Goal: Task Accomplishment & Management: Manage account settings

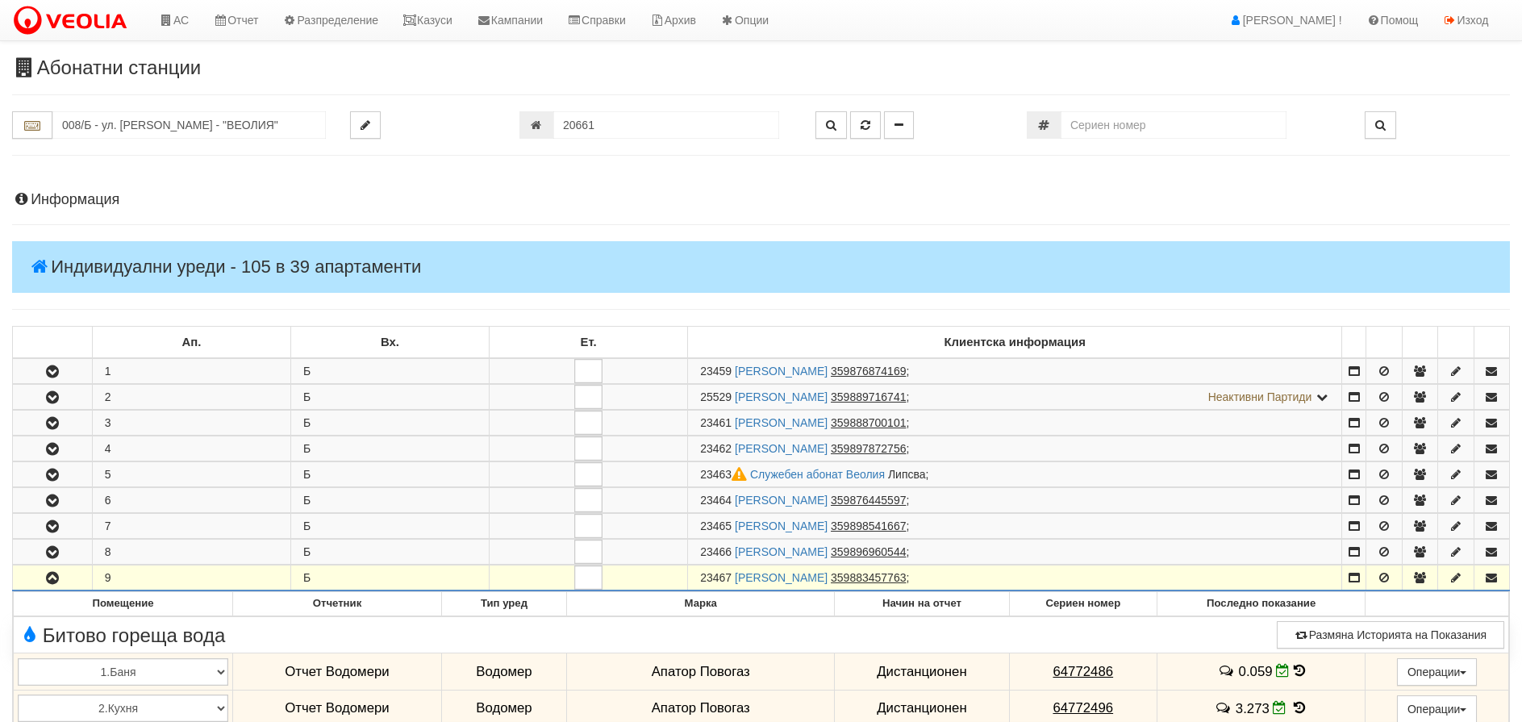
scroll to position [887, 0]
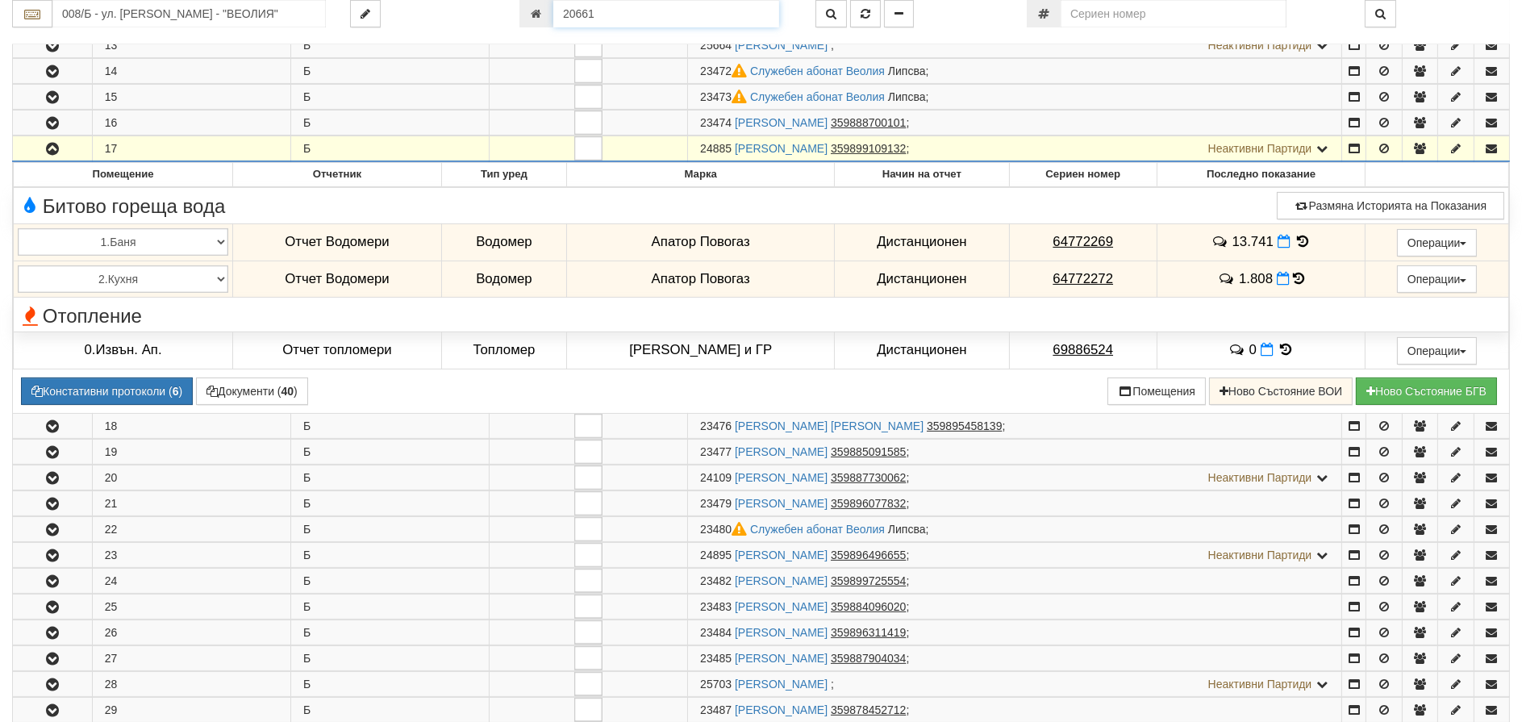
drag, startPoint x: 631, startPoint y: 20, endPoint x: 278, endPoint y: 0, distance: 353.1
click at [296, 2] on div "008/Б - ул. [PERSON_NAME] - "ВЕОЛИЯ" 20661" at bounding box center [761, 13] width 1522 height 27
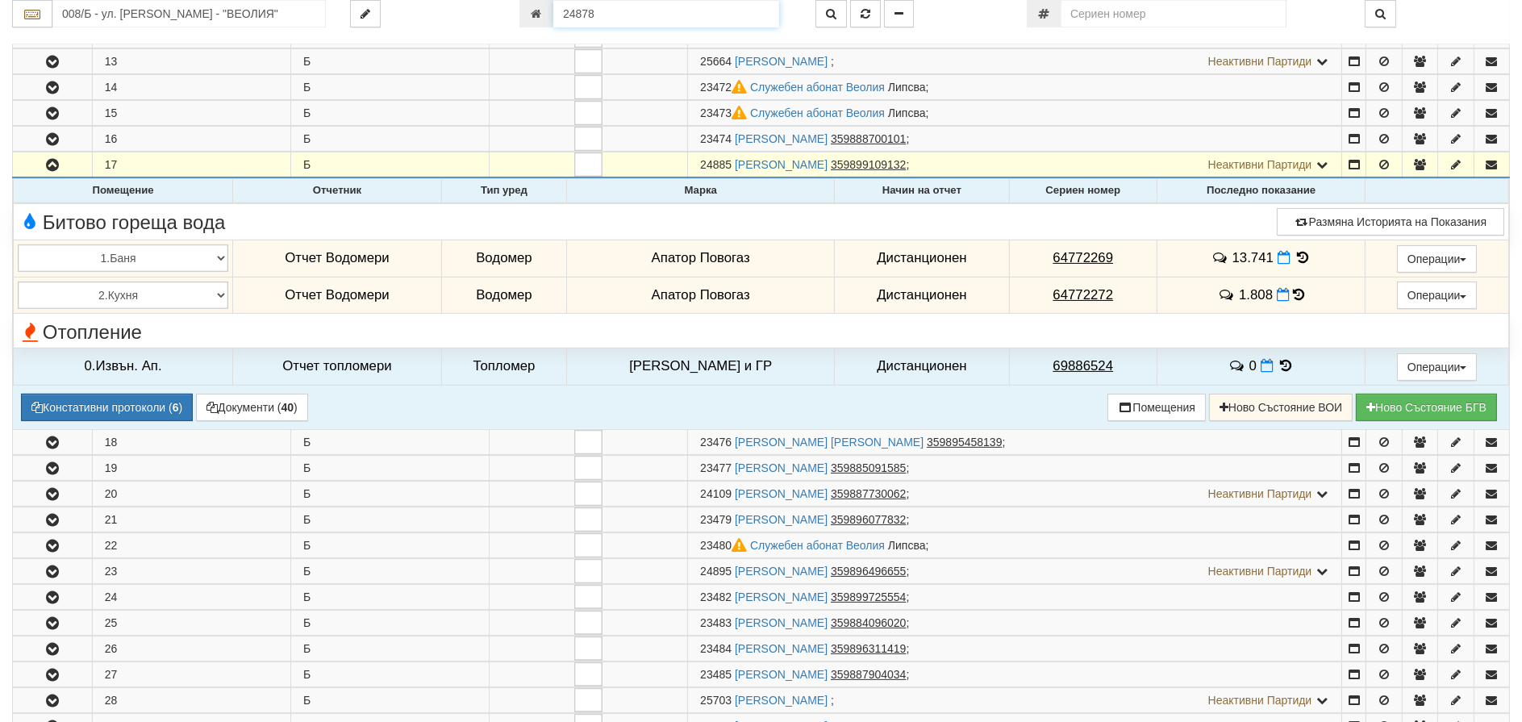
type input "24878"
type input "023/1 - "[PERSON_NAME] [GEOGRAPHIC_DATA] " ЕАД"
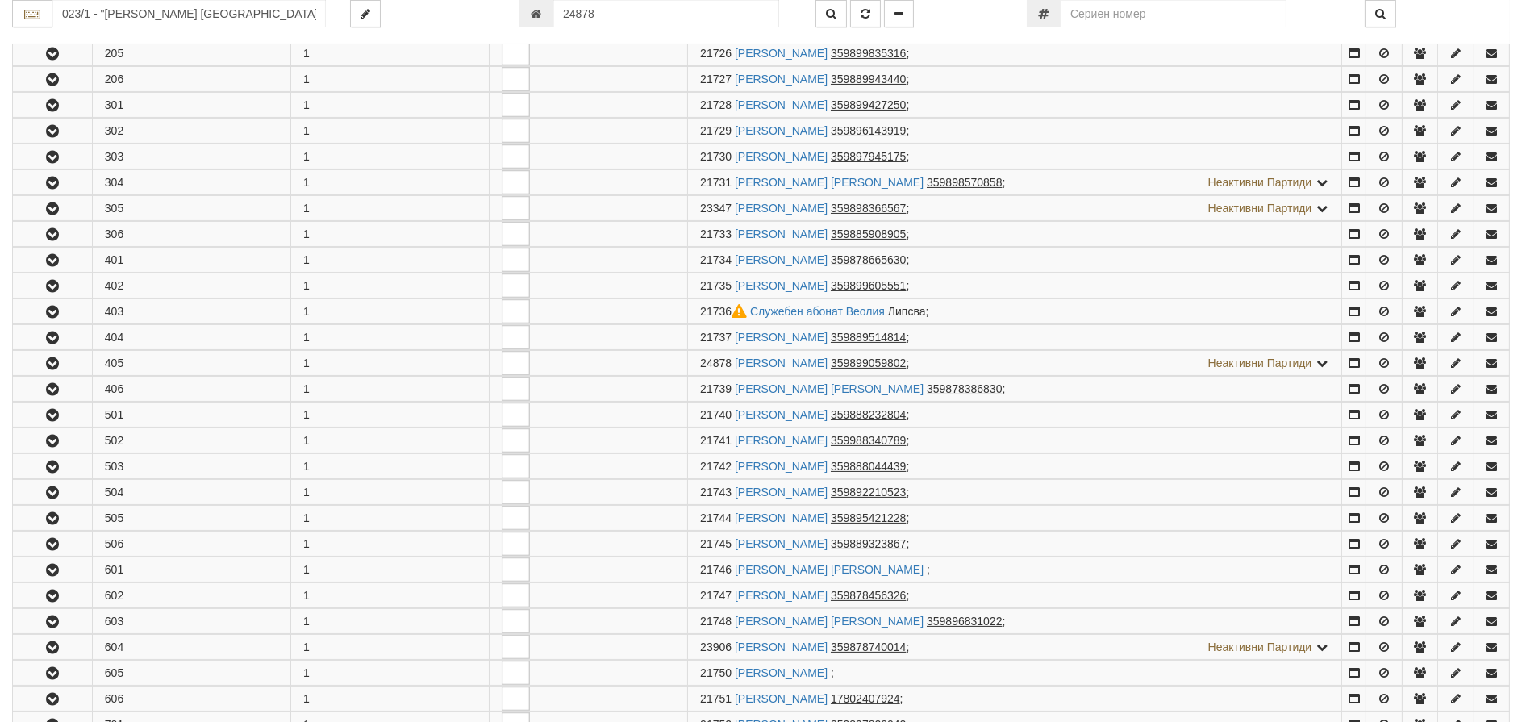
scroll to position [937, 0]
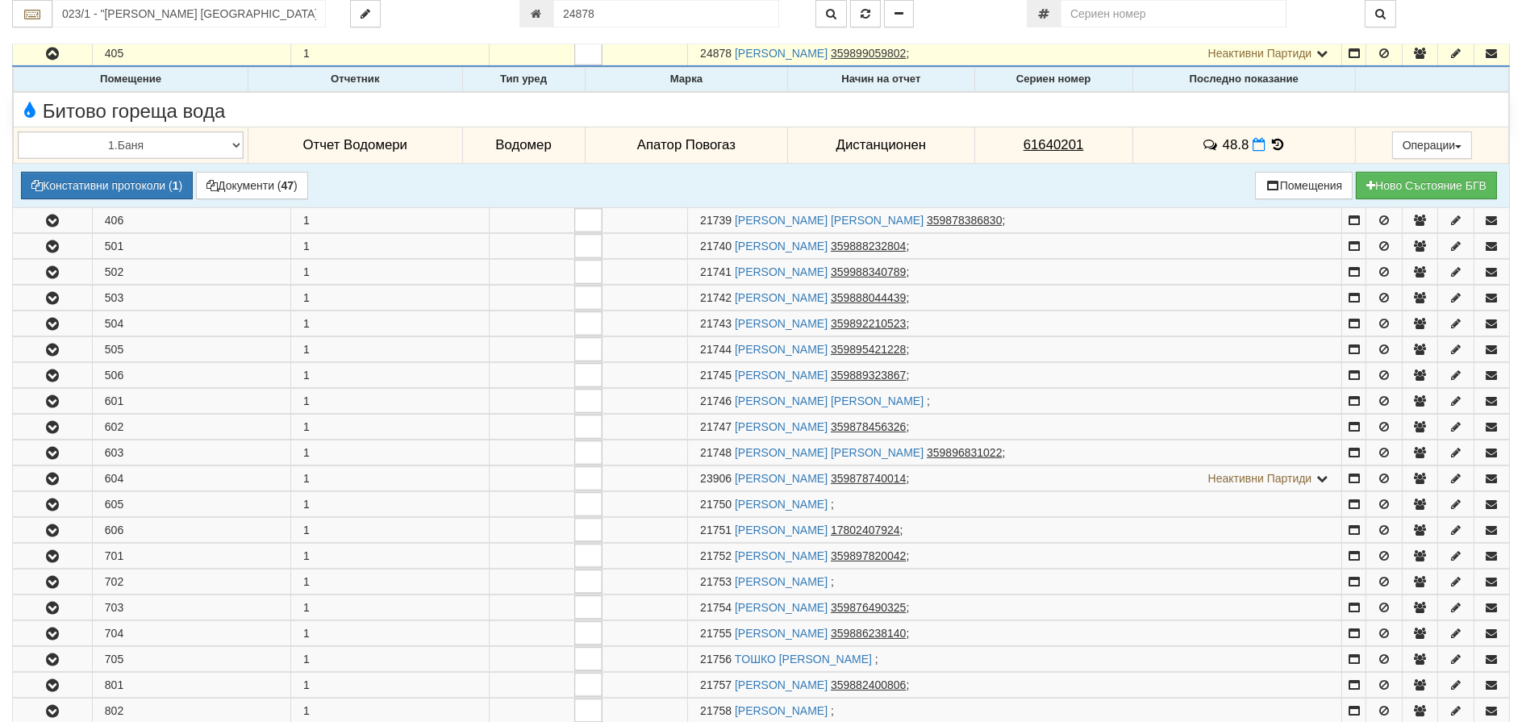
click at [1280, 141] on icon at bounding box center [1279, 145] width 18 height 14
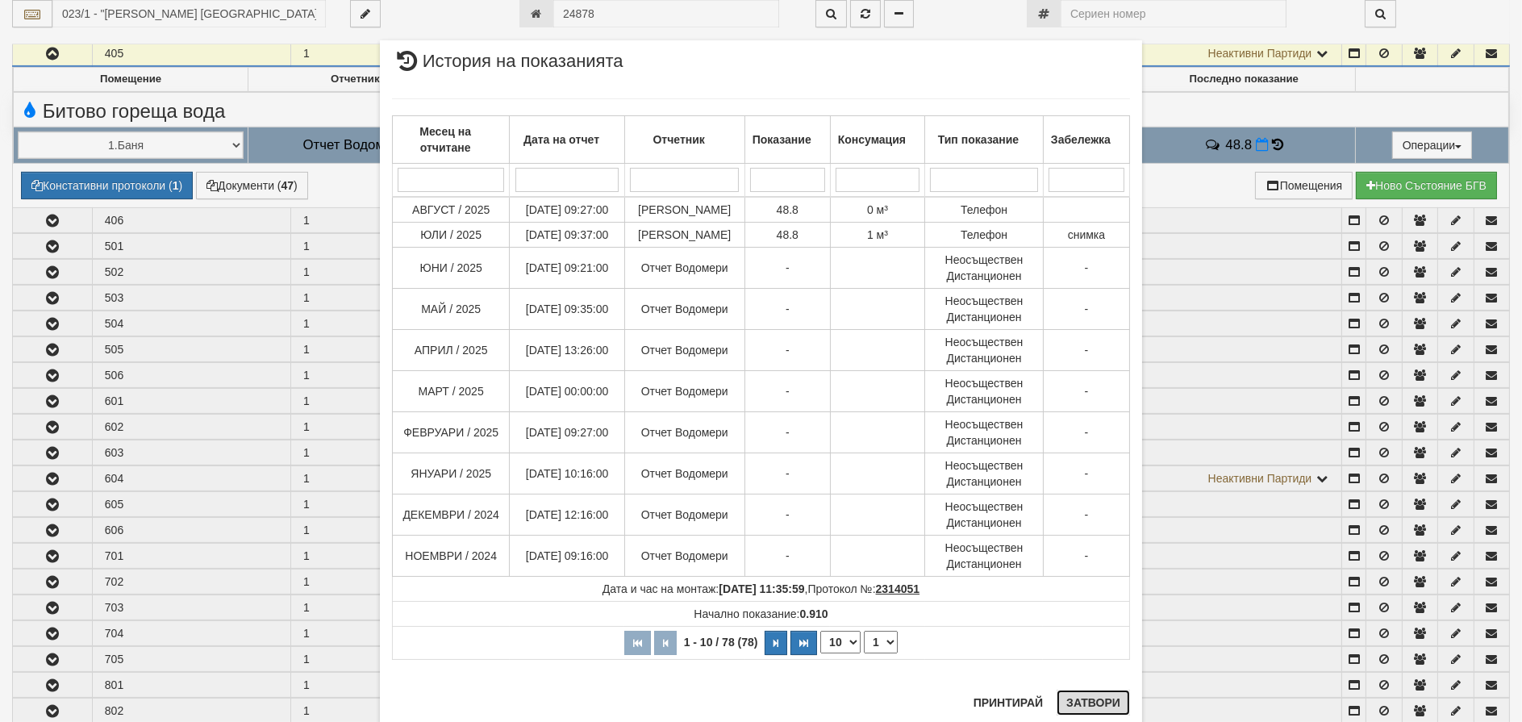
click at [1078, 695] on button "Затвори" at bounding box center [1093, 703] width 73 height 26
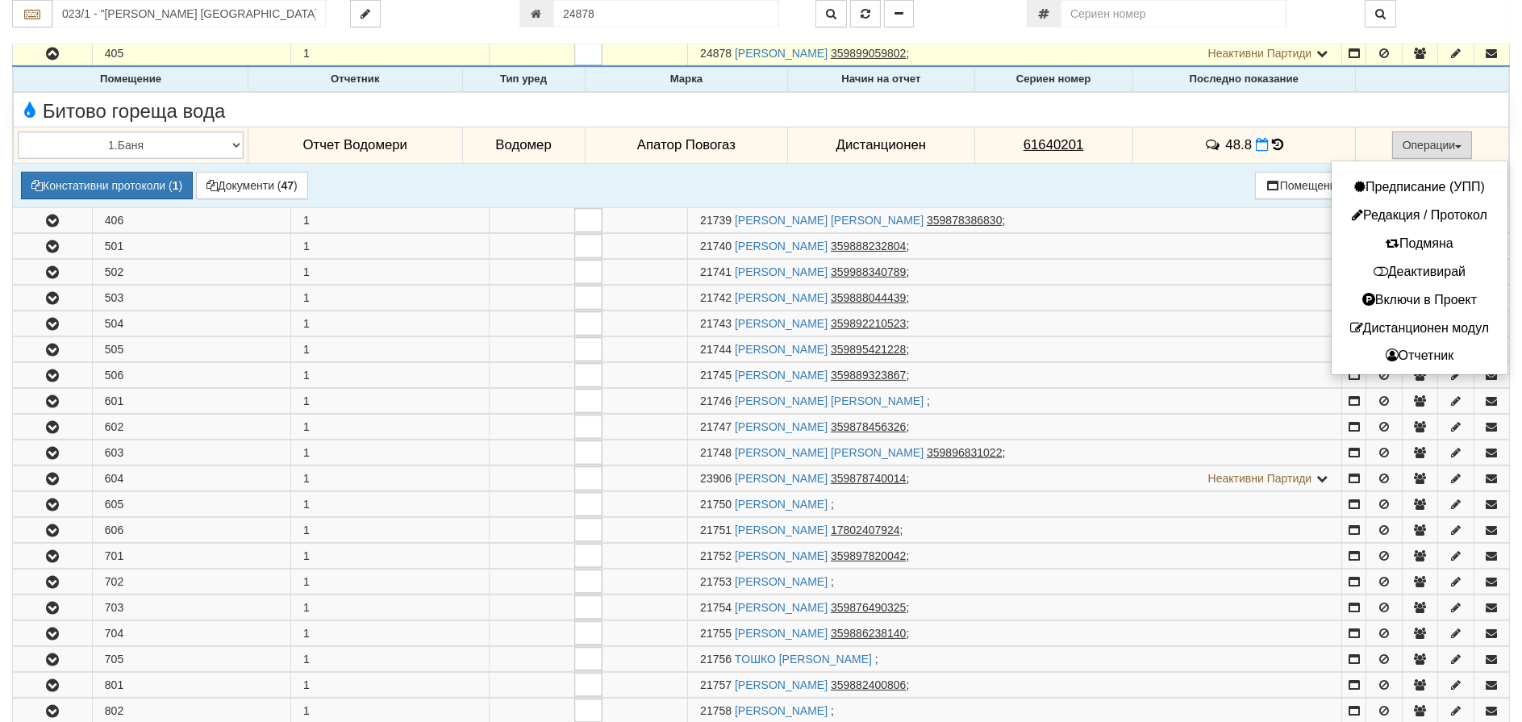
click at [1438, 147] on button "Операции" at bounding box center [1433, 145] width 81 height 27
click at [1434, 275] on button "Деактивирай" at bounding box center [1420, 272] width 168 height 20
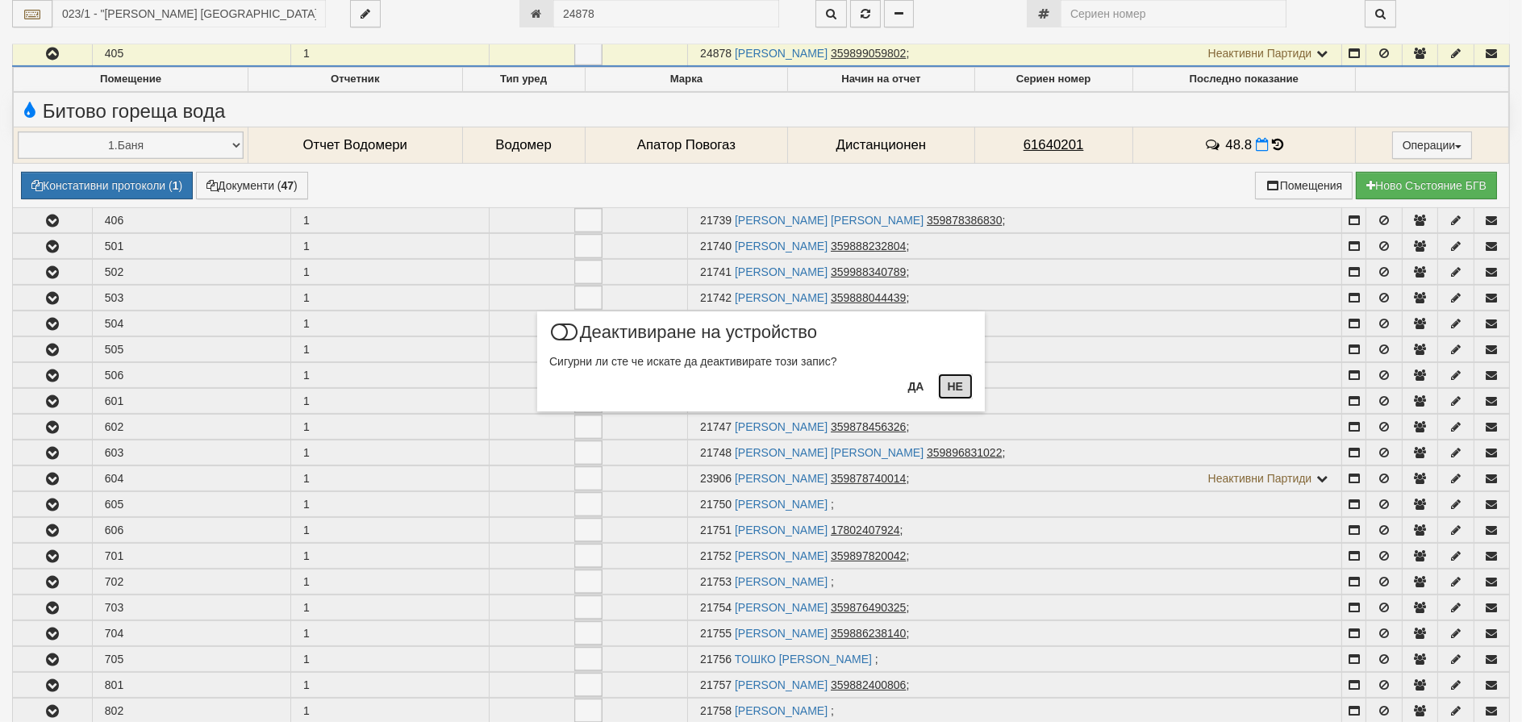
click at [944, 386] on button "Не" at bounding box center [955, 387] width 35 height 26
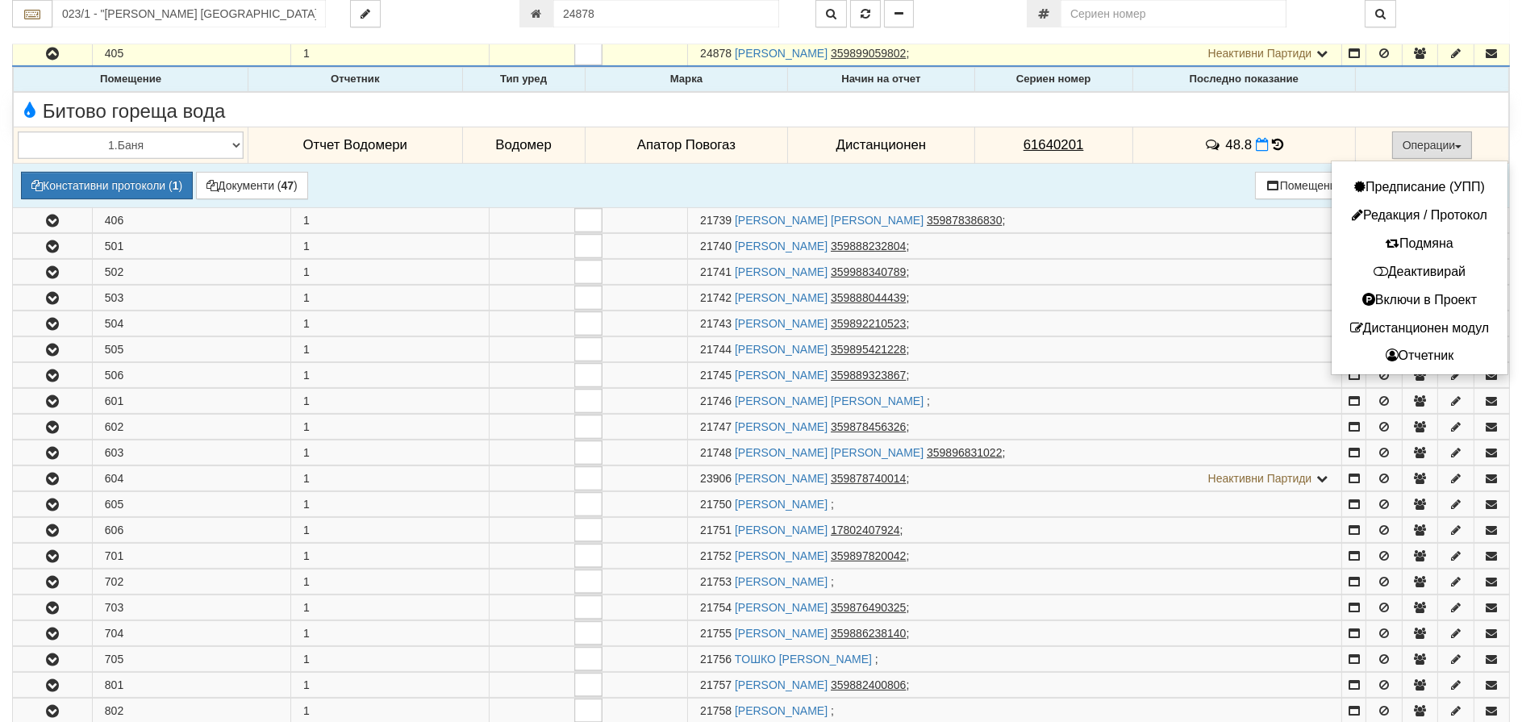
drag, startPoint x: 1397, startPoint y: 140, endPoint x: 1413, endPoint y: 137, distance: 15.5
click at [1398, 139] on button "Операции" at bounding box center [1433, 145] width 81 height 27
click at [870, 131] on td "Дистанционен" at bounding box center [881, 145] width 186 height 37
click at [1419, 136] on button "Операции" at bounding box center [1433, 145] width 81 height 27
click at [1418, 269] on button "Деактивирай" at bounding box center [1420, 272] width 168 height 20
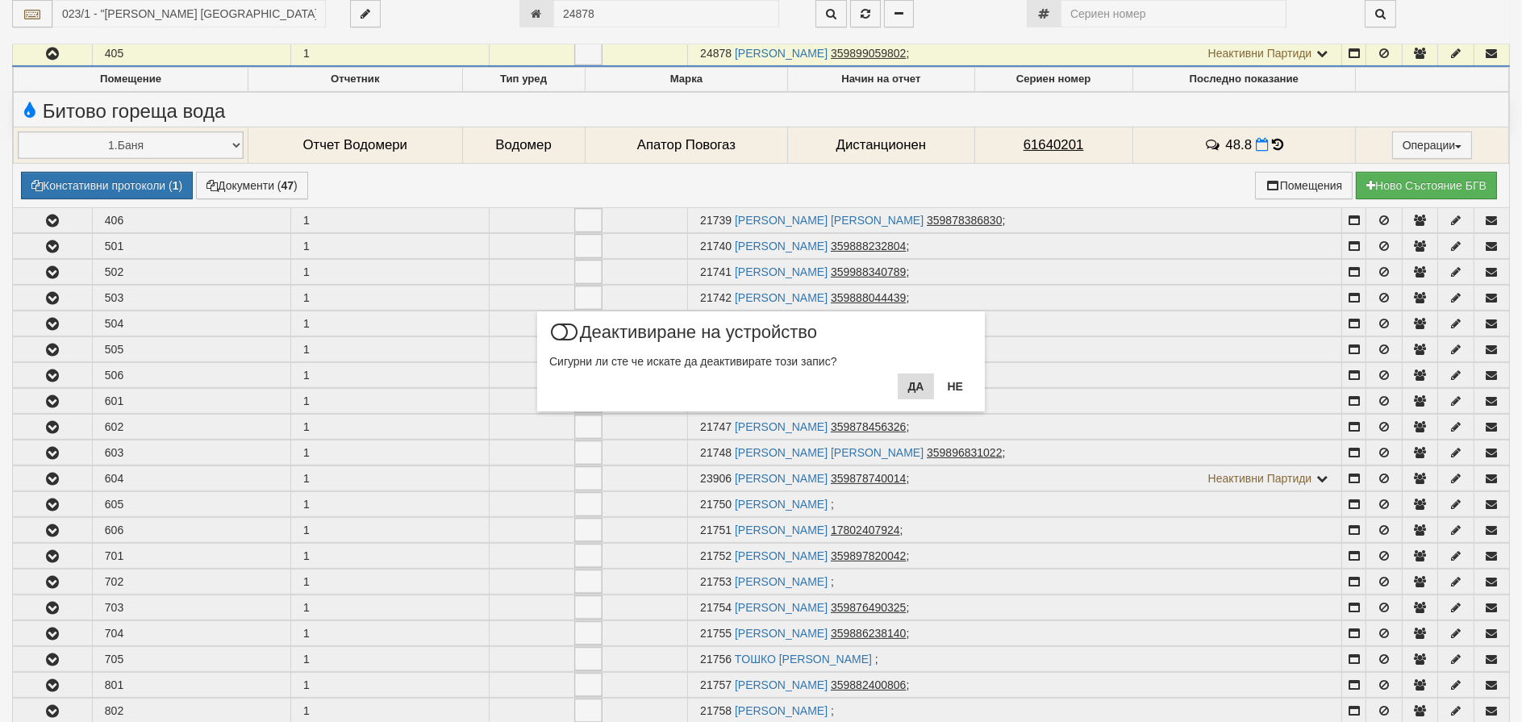
drag, startPoint x: 894, startPoint y: 382, endPoint x: 904, endPoint y: 382, distance: 9.7
click at [899, 382] on div "× Деактивиране на устройство Сигурни ли сте че искате да деактивирате този запи…" at bounding box center [761, 361] width 448 height 100
click at [905, 382] on button "Да" at bounding box center [915, 387] width 35 height 26
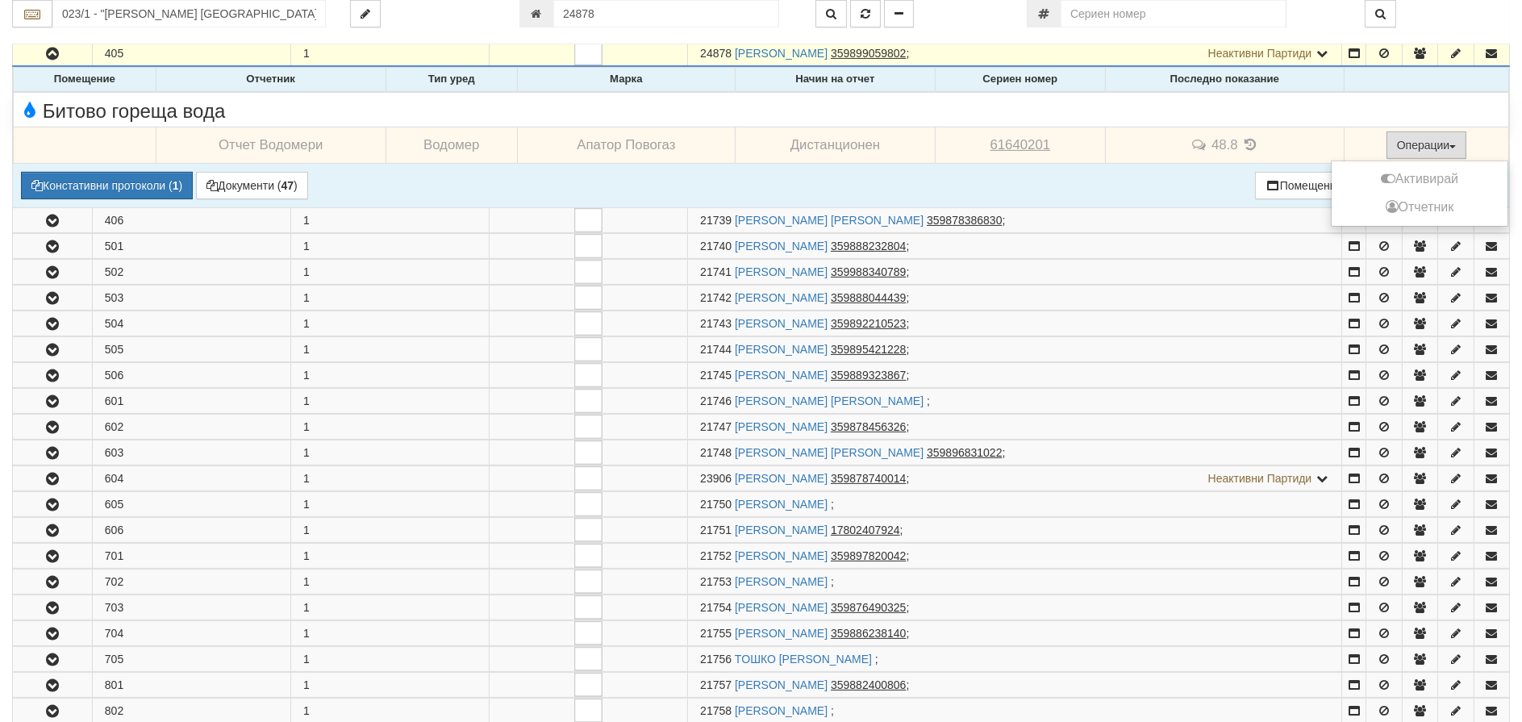
click at [1403, 140] on button "Операции" at bounding box center [1427, 145] width 81 height 27
click at [1425, 179] on button "Активирай" at bounding box center [1420, 179] width 168 height 20
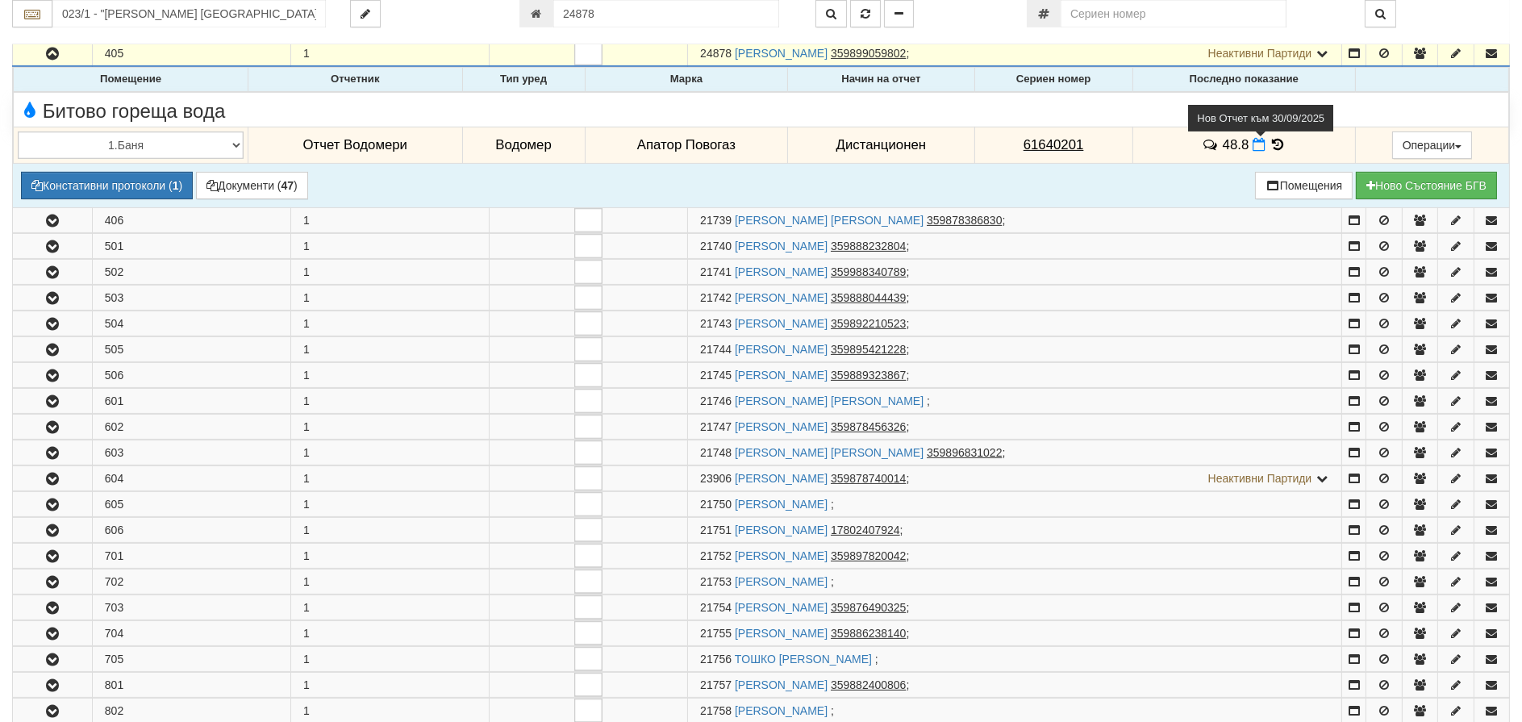
click at [1255, 148] on icon at bounding box center [1259, 145] width 13 height 14
select select "8ac75930-9bfd-e511-80be-8d5a1dced85a"
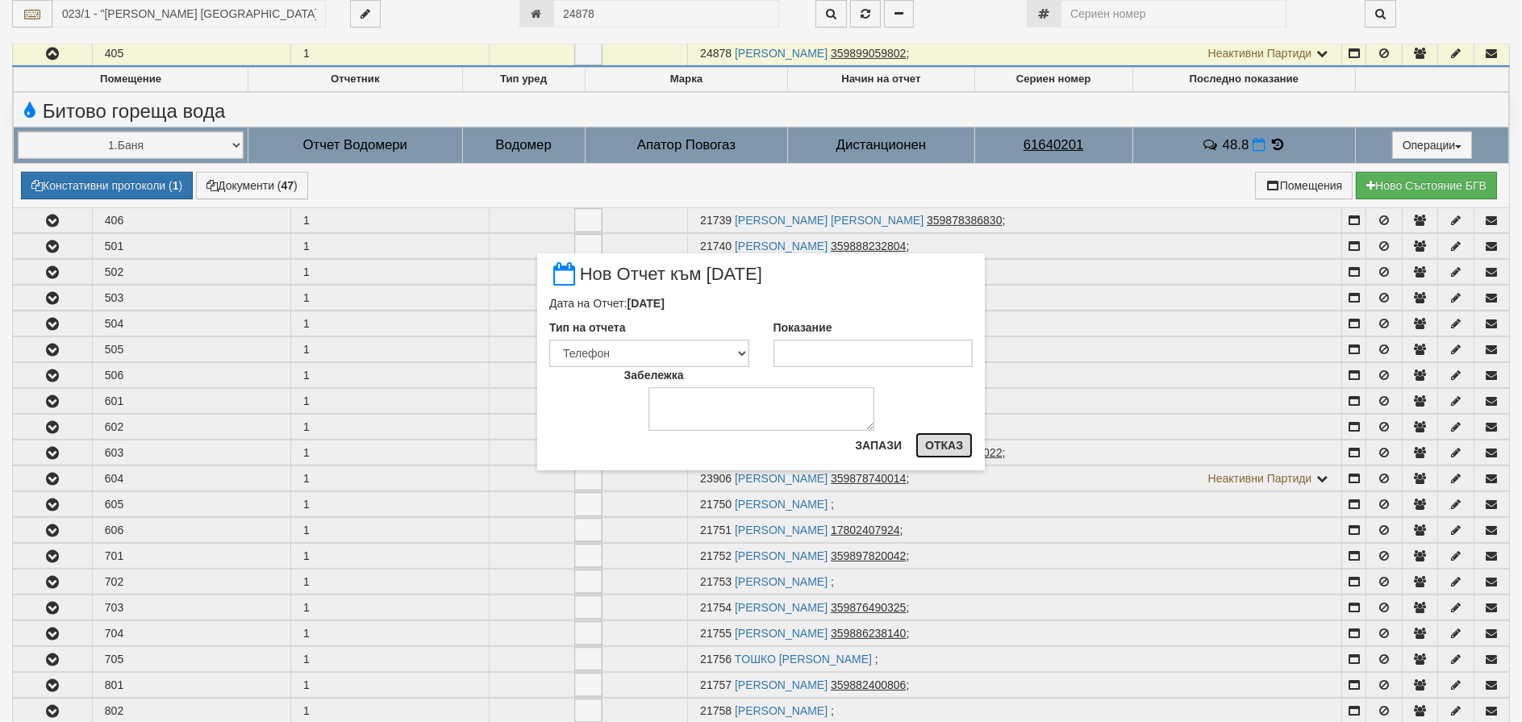
click at [950, 444] on button "Отказ" at bounding box center [944, 445] width 57 height 26
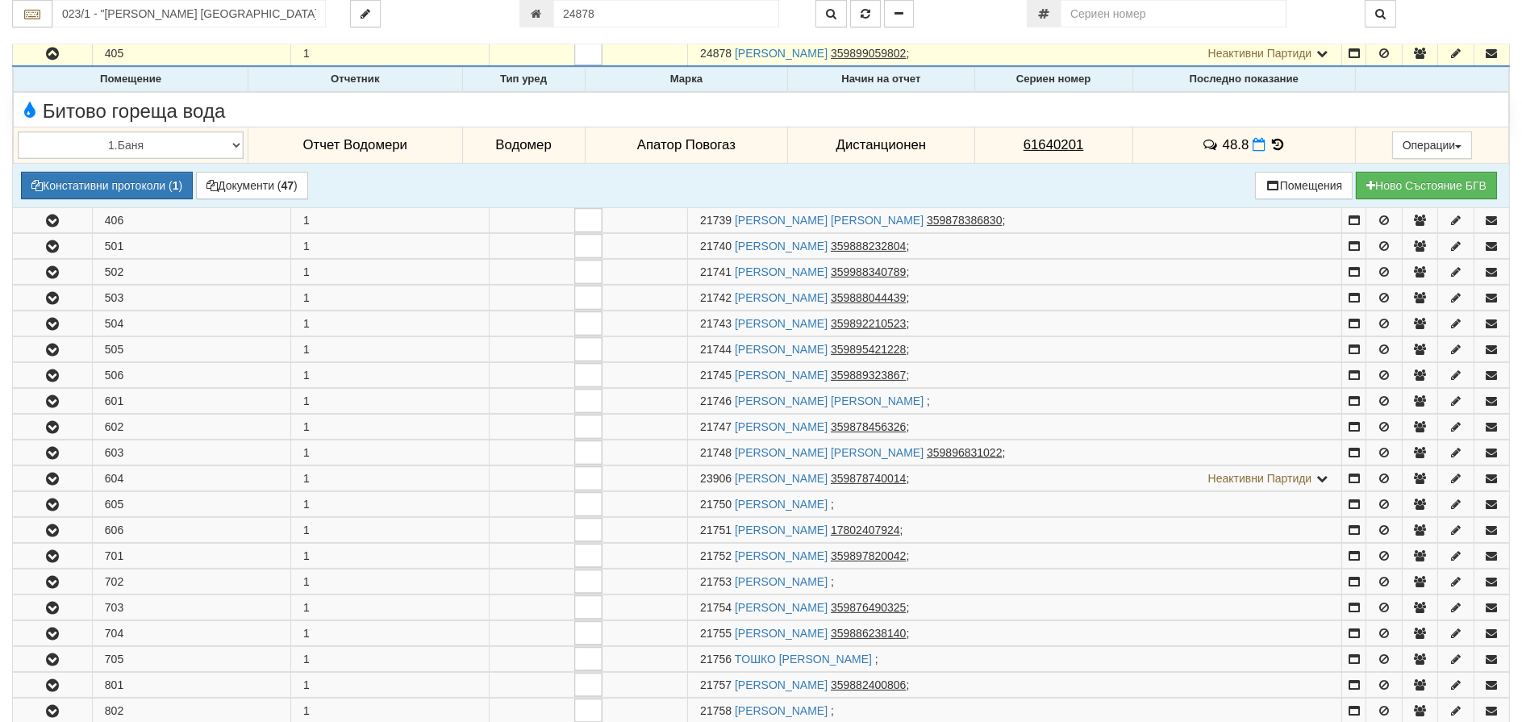
click at [1279, 140] on icon at bounding box center [1279, 145] width 18 height 14
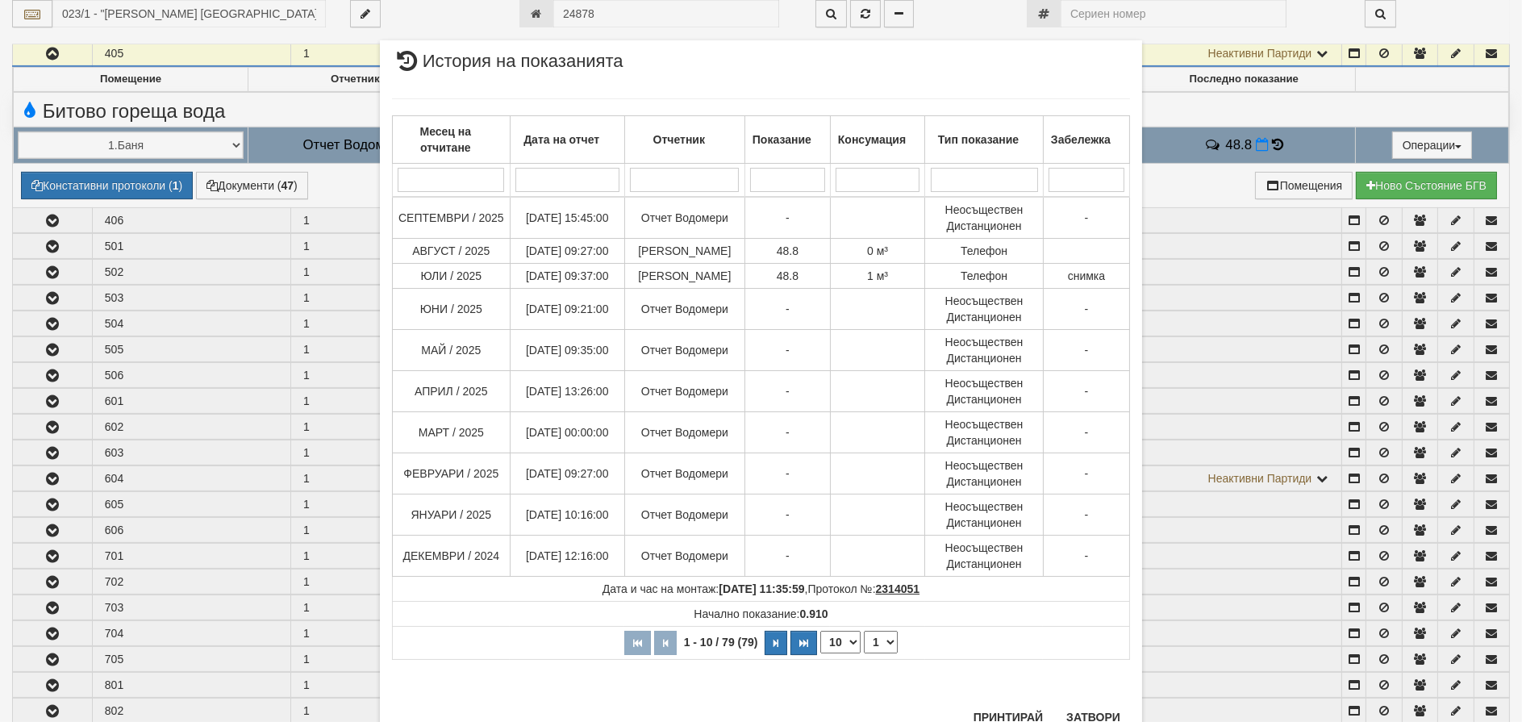
scroll to position [60, 0]
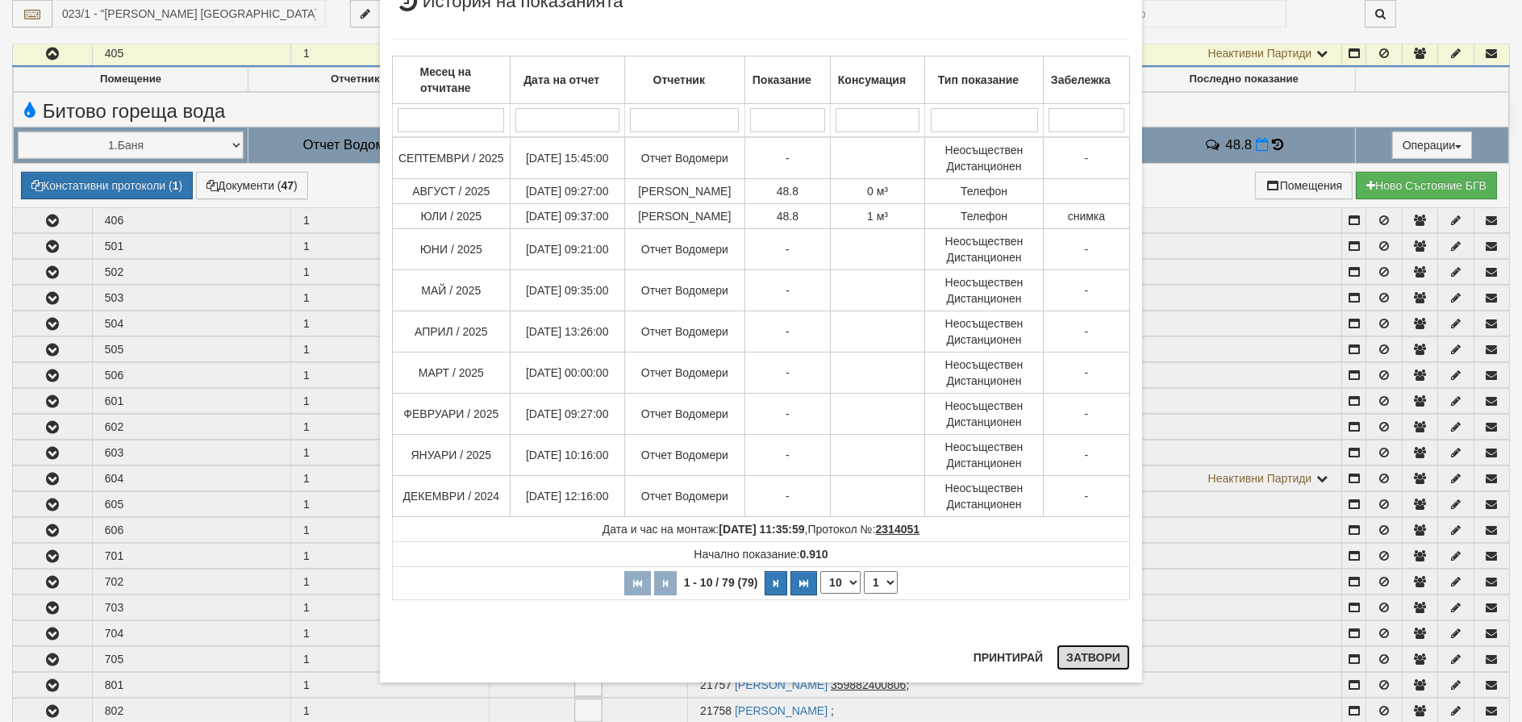
click at [1094, 655] on button "Затвори" at bounding box center [1093, 658] width 73 height 26
